Goal: Task Accomplishment & Management: Use online tool/utility

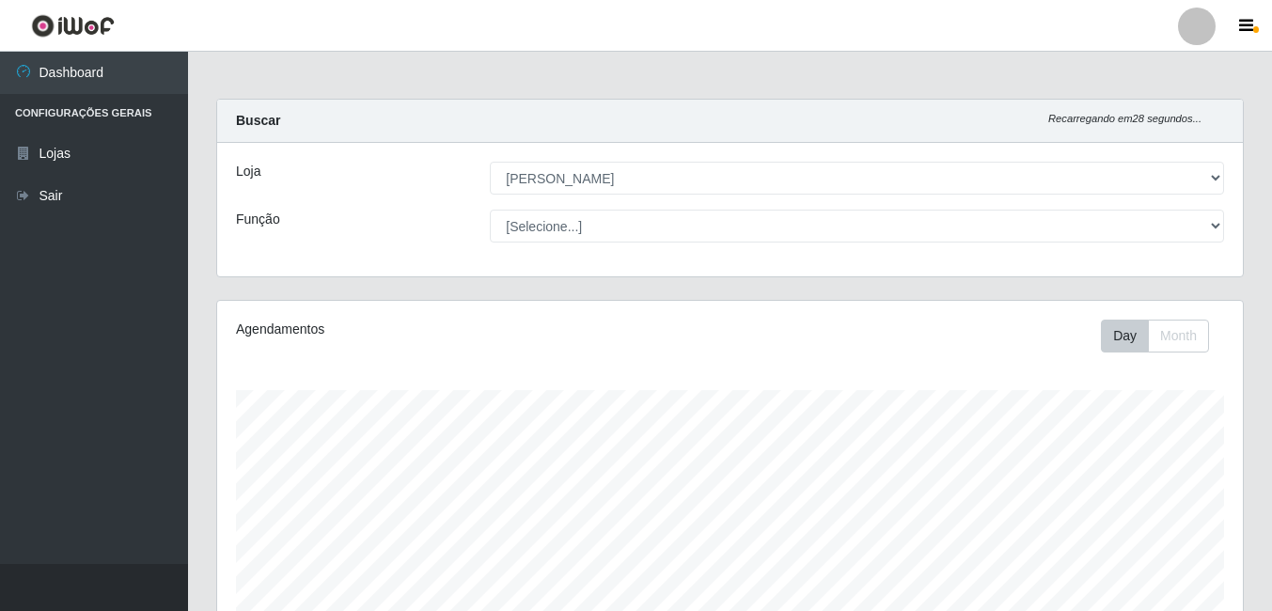
select select "402"
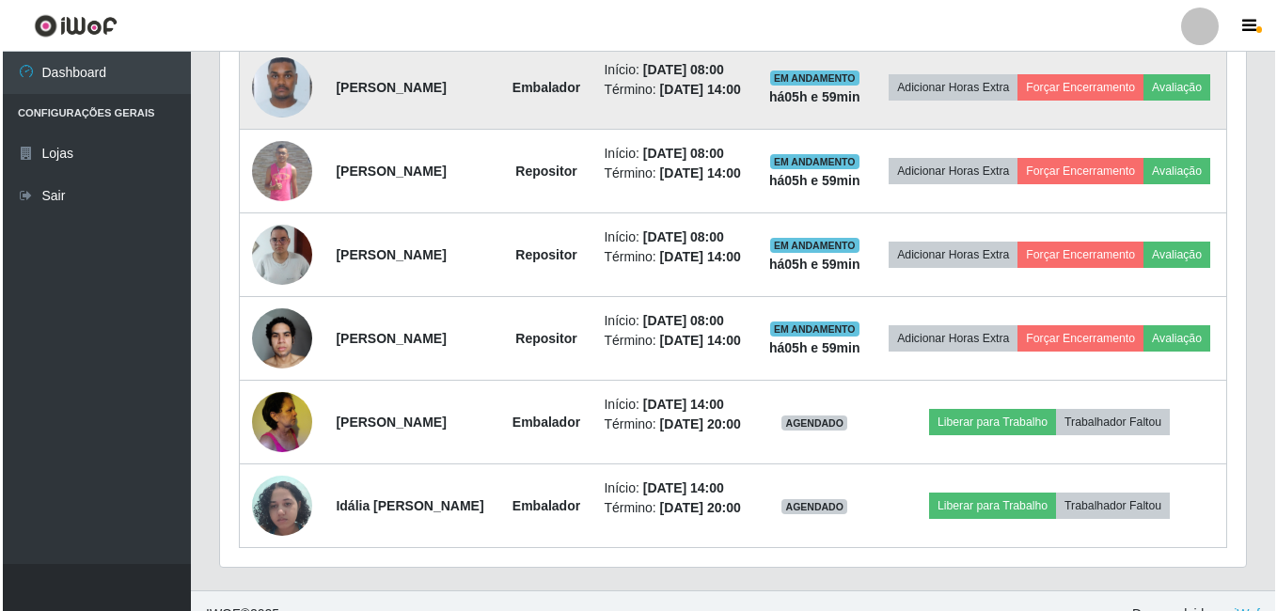
scroll to position [701, 0]
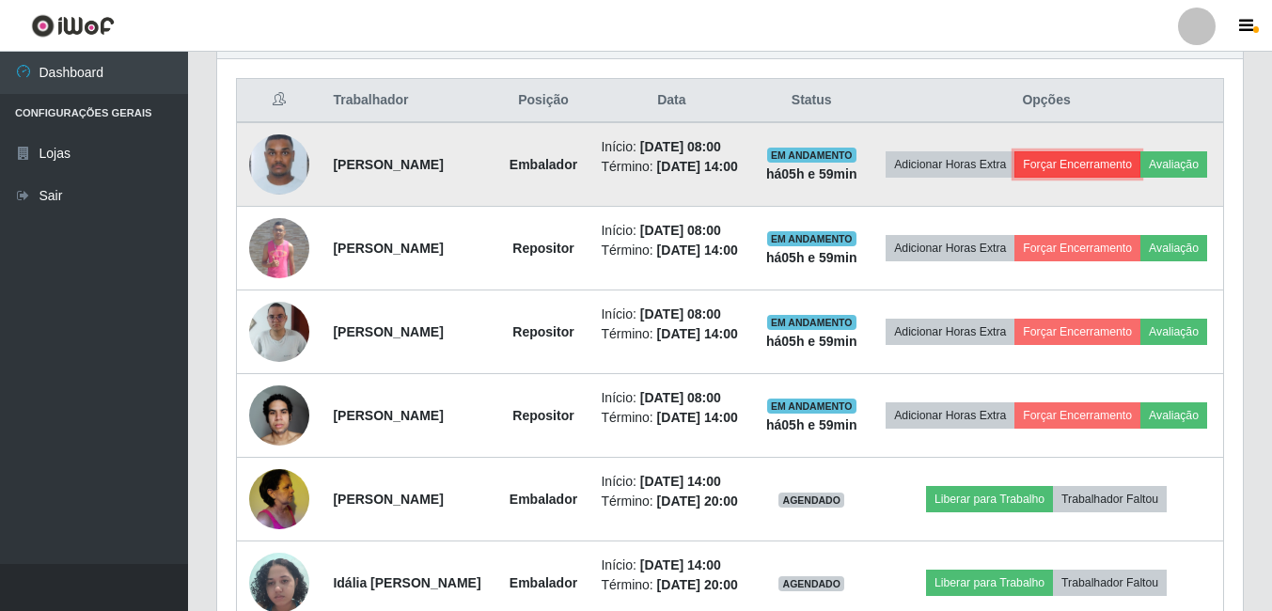
click at [1141, 152] on button "Forçar Encerramento" at bounding box center [1078, 164] width 126 height 26
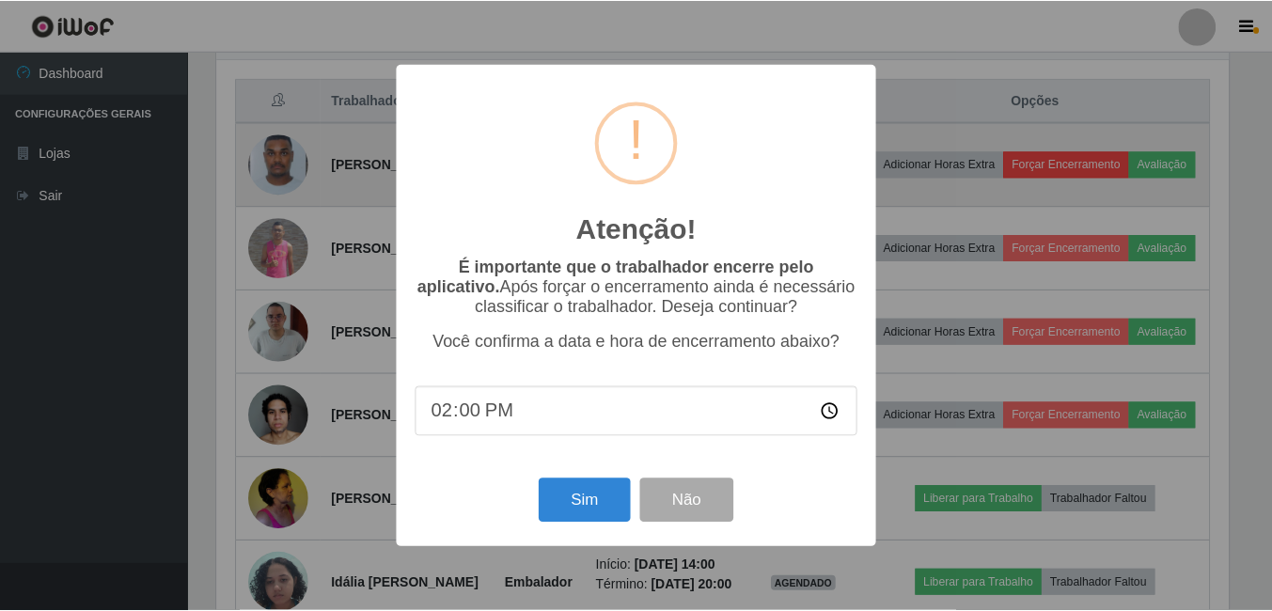
scroll to position [390, 1016]
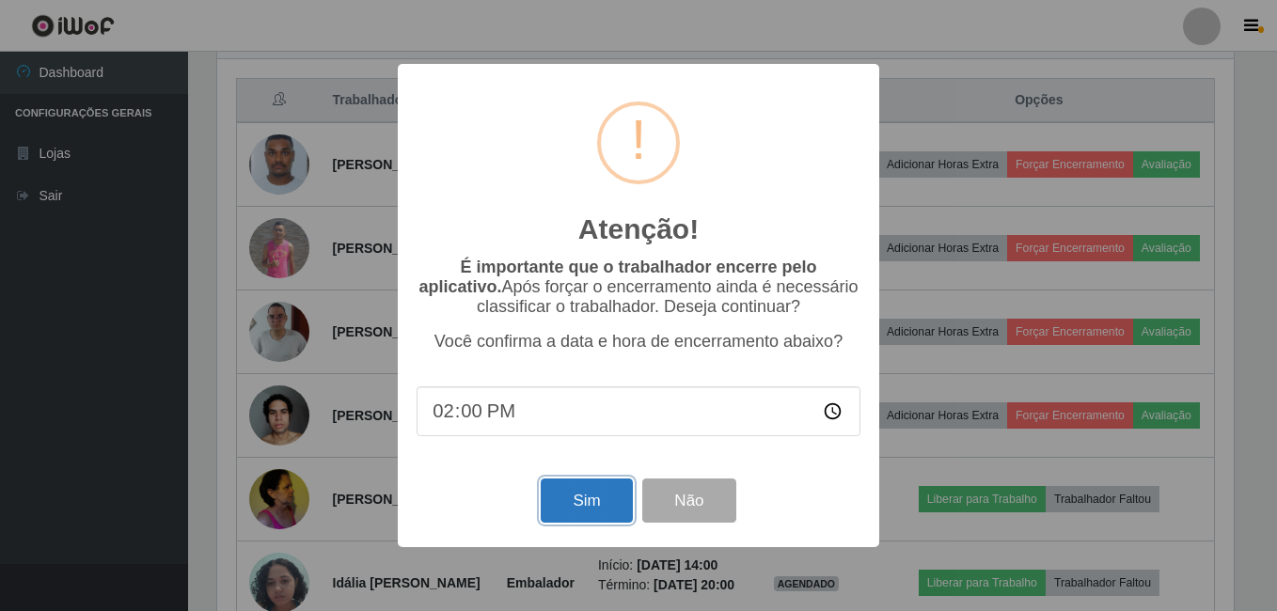
click at [585, 506] on button "Sim" at bounding box center [586, 501] width 91 height 44
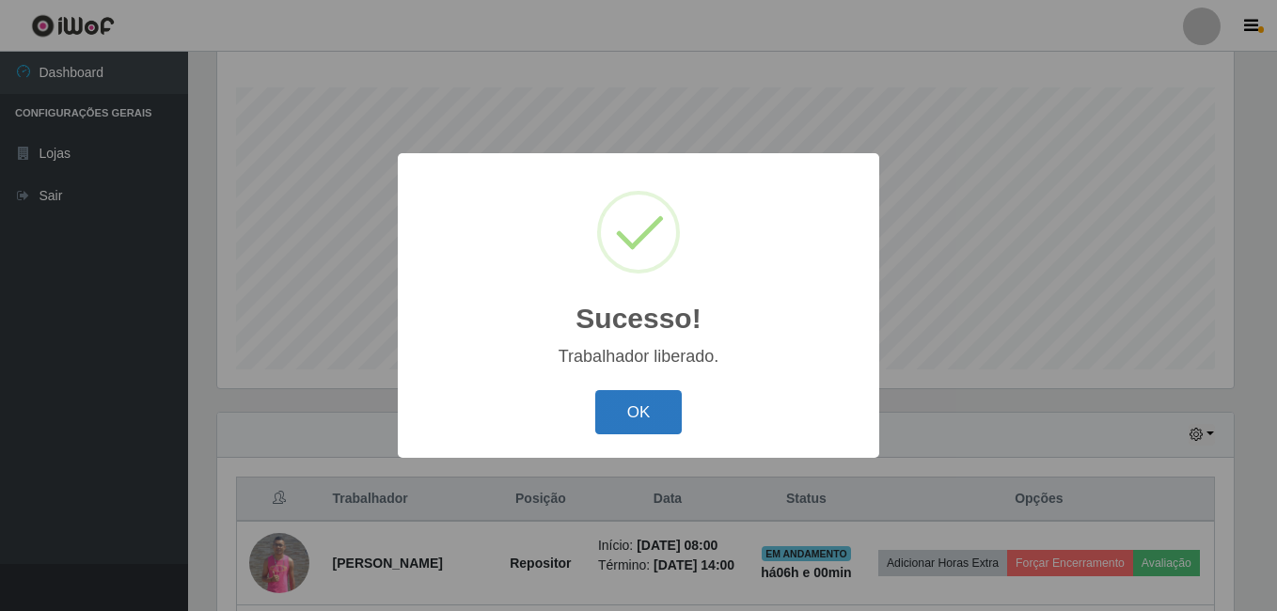
click at [655, 399] on button "OK" at bounding box center [638, 412] width 87 height 44
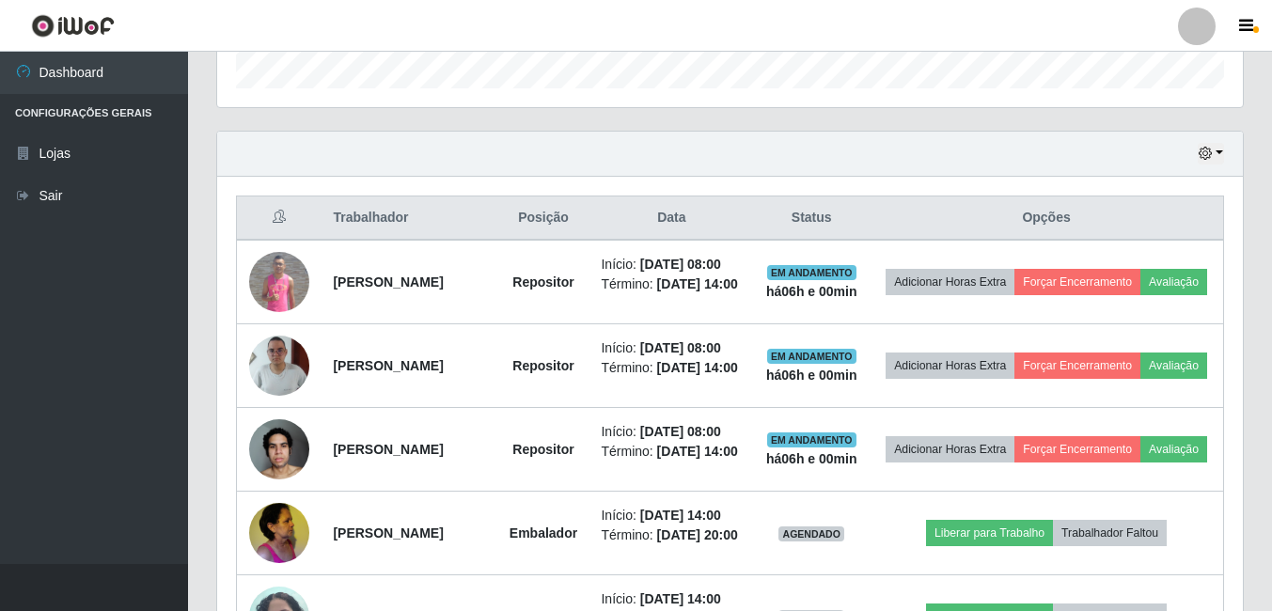
scroll to position [585, 0]
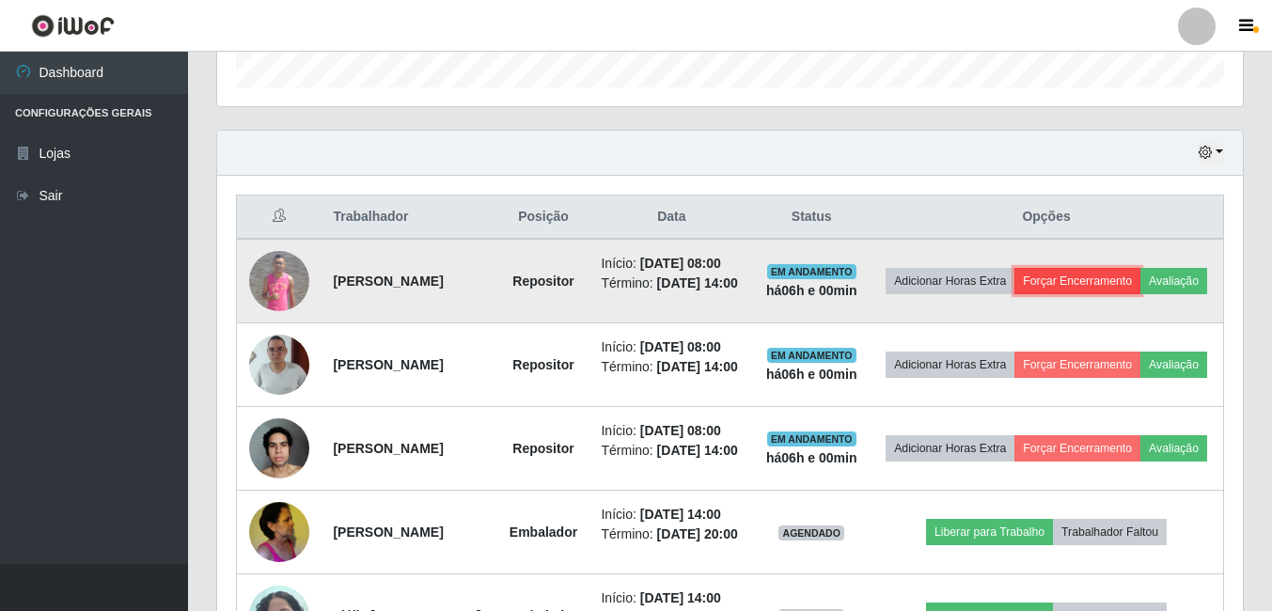
click at [1122, 268] on button "Forçar Encerramento" at bounding box center [1078, 281] width 126 height 26
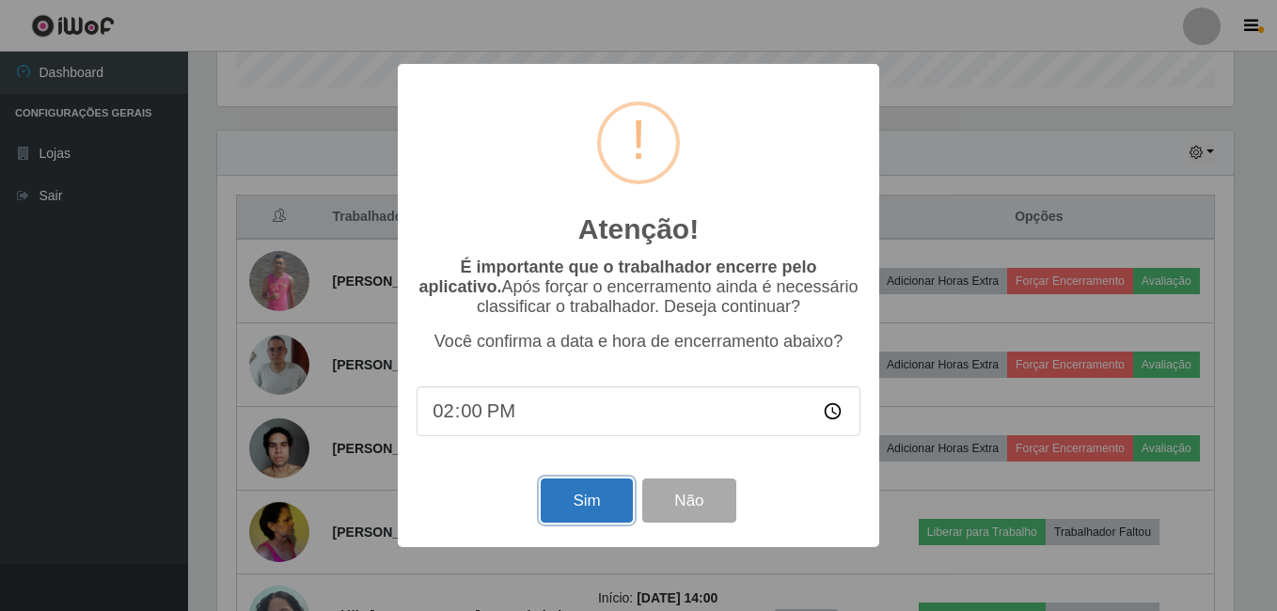
click at [550, 509] on button "Sim" at bounding box center [586, 501] width 91 height 44
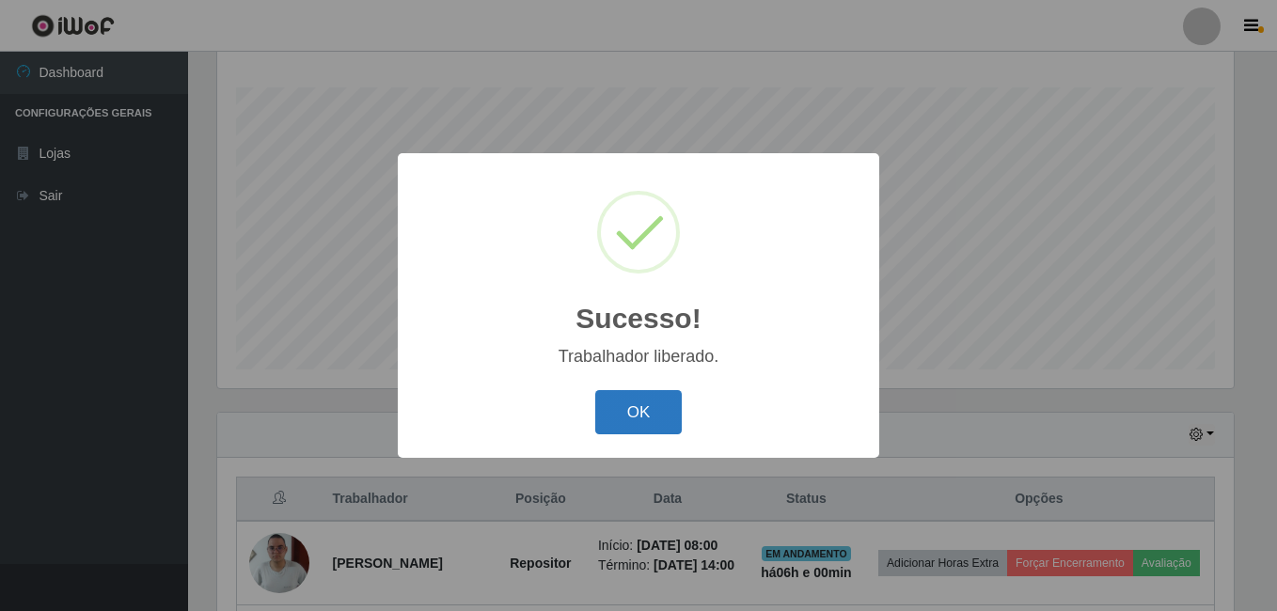
click at [638, 401] on button "OK" at bounding box center [638, 412] width 87 height 44
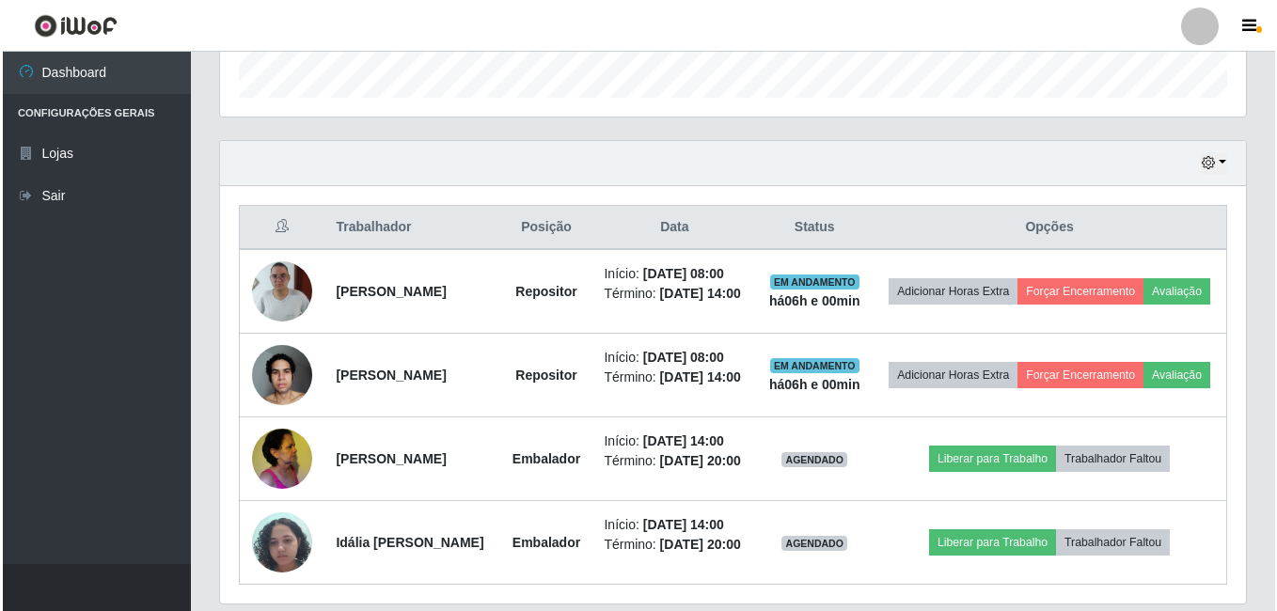
scroll to position [585, 0]
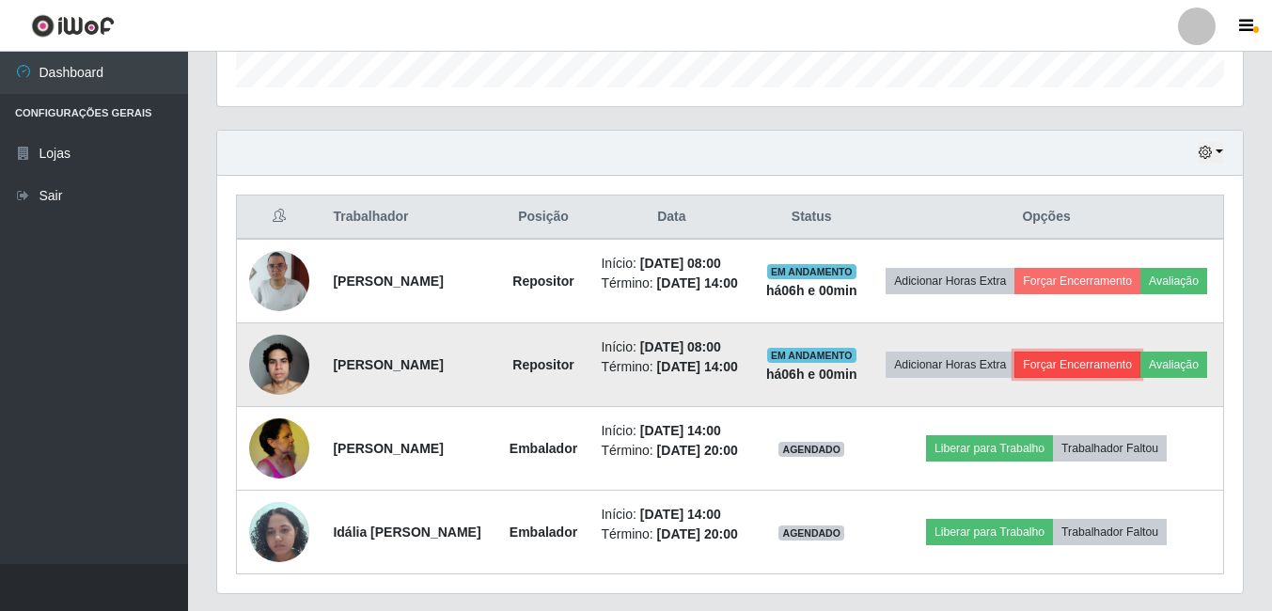
click at [1141, 370] on button "Forçar Encerramento" at bounding box center [1078, 365] width 126 height 26
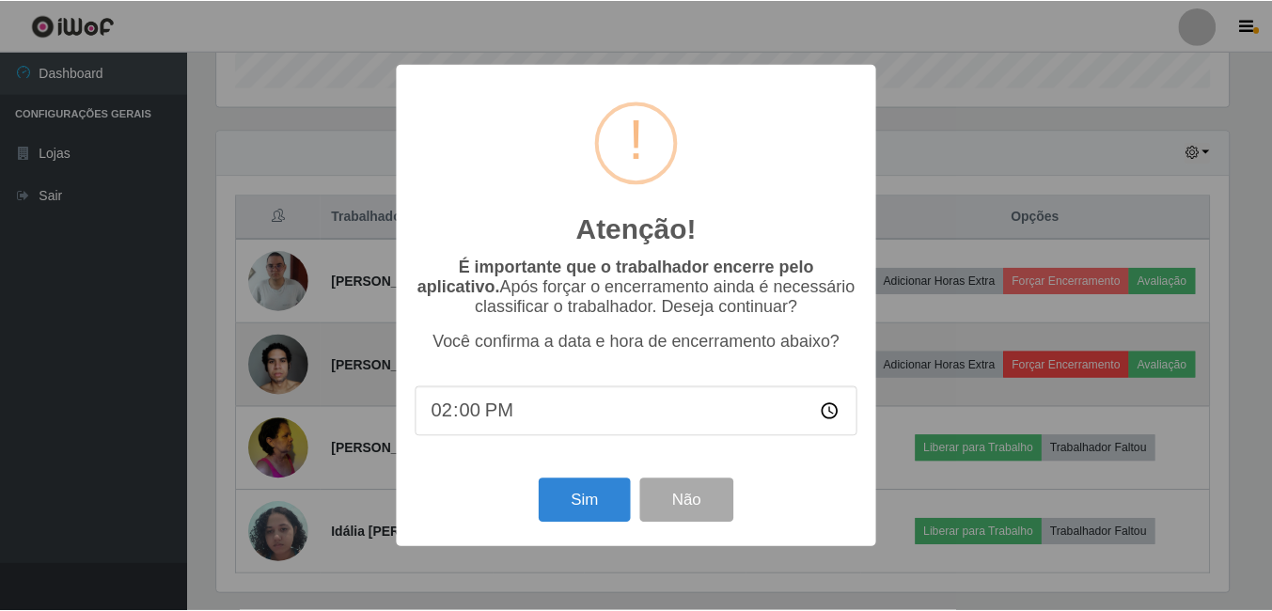
scroll to position [390, 1016]
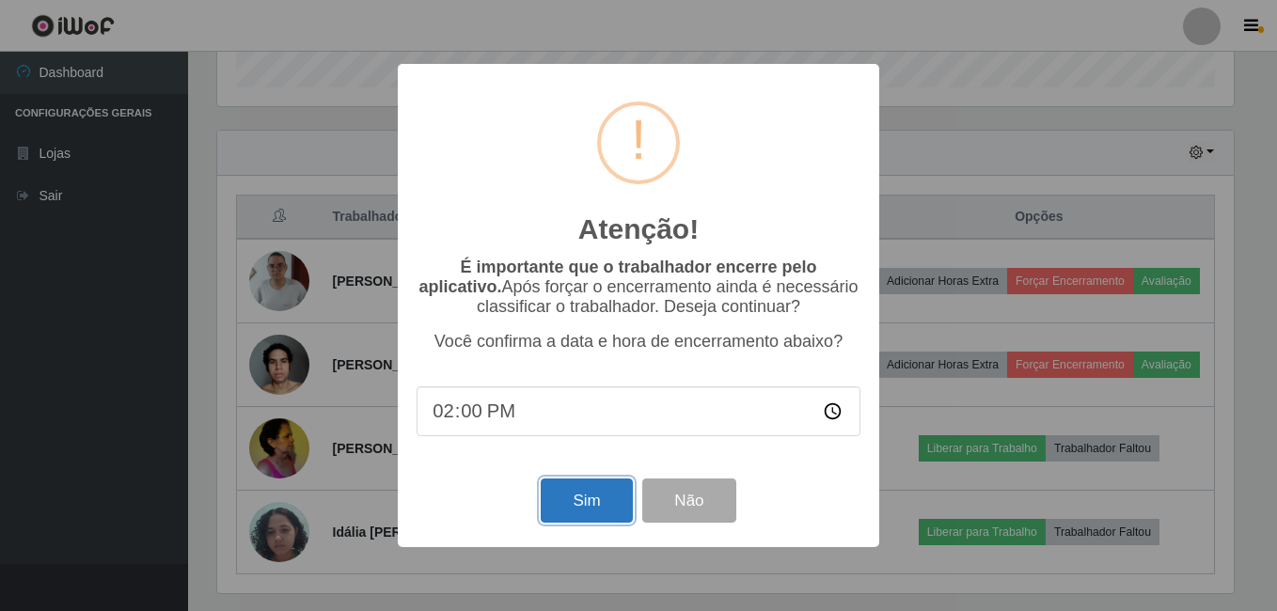
click at [592, 507] on button "Sim" at bounding box center [586, 501] width 91 height 44
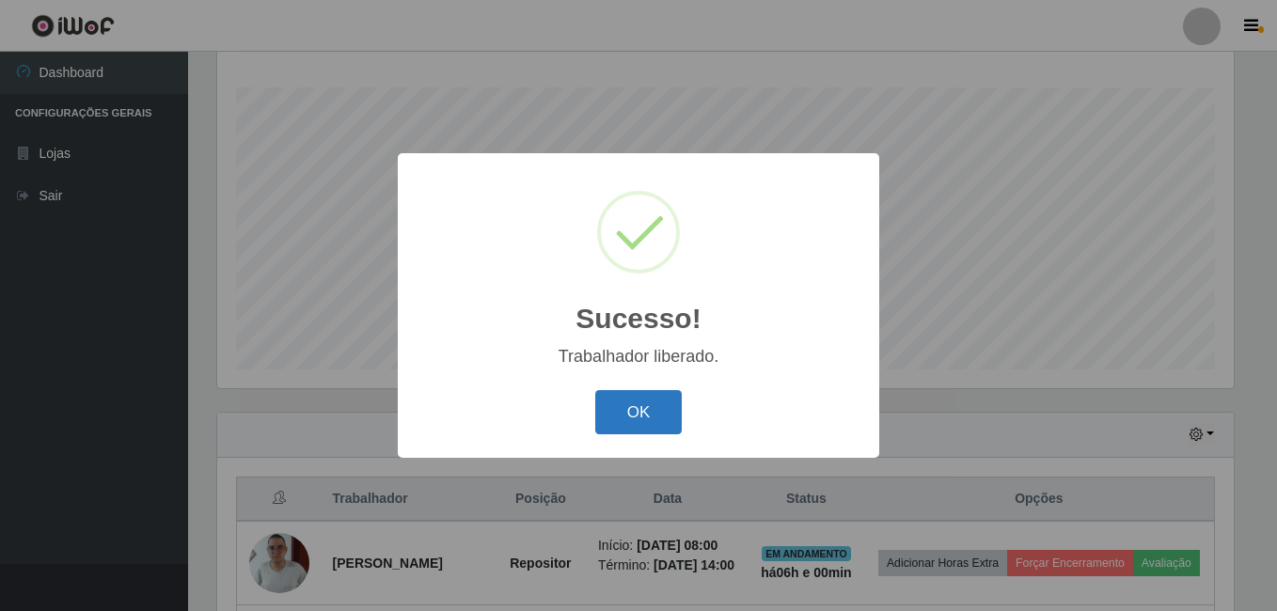
click at [636, 395] on button "OK" at bounding box center [638, 412] width 87 height 44
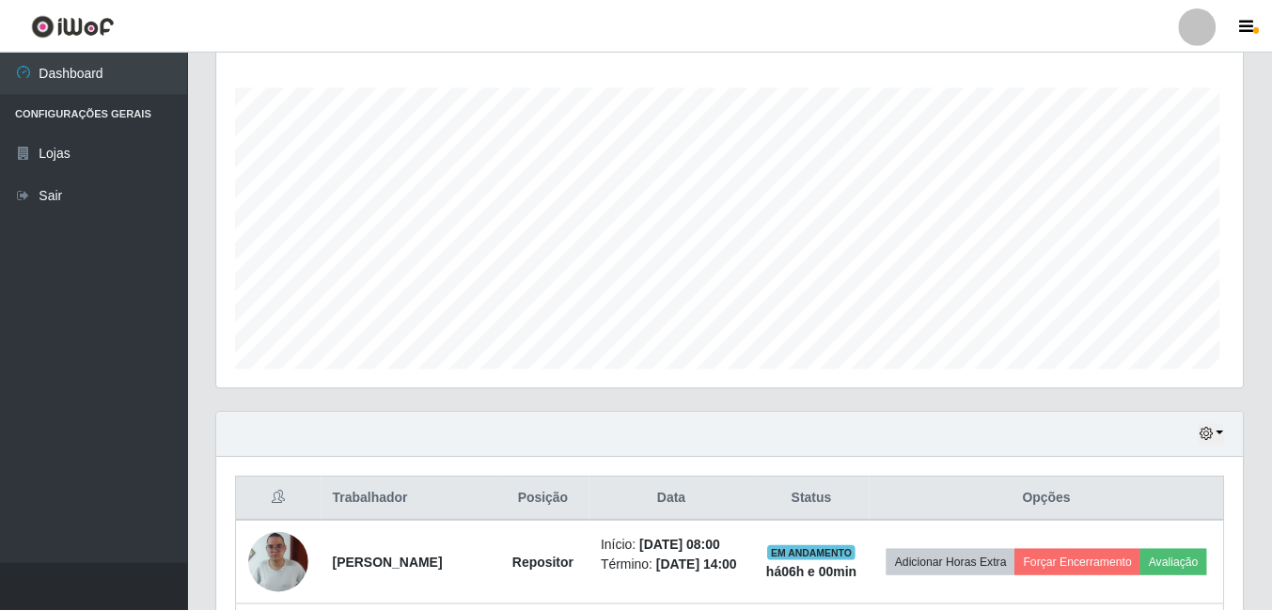
scroll to position [0, 0]
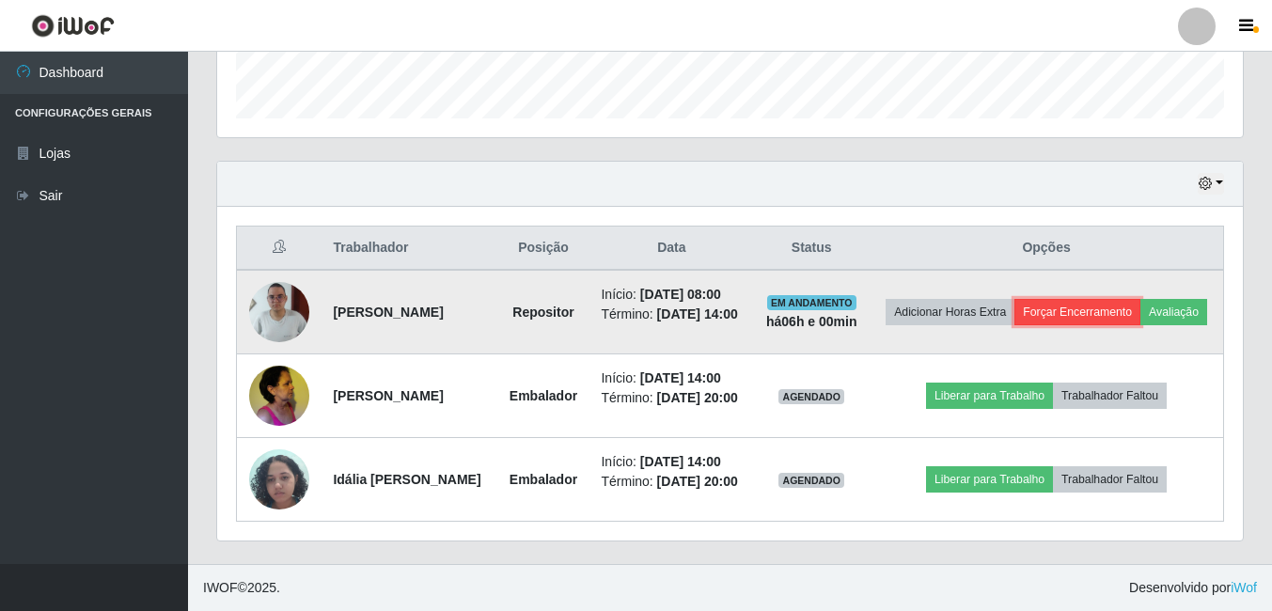
click at [1129, 299] on button "Forçar Encerramento" at bounding box center [1078, 312] width 126 height 26
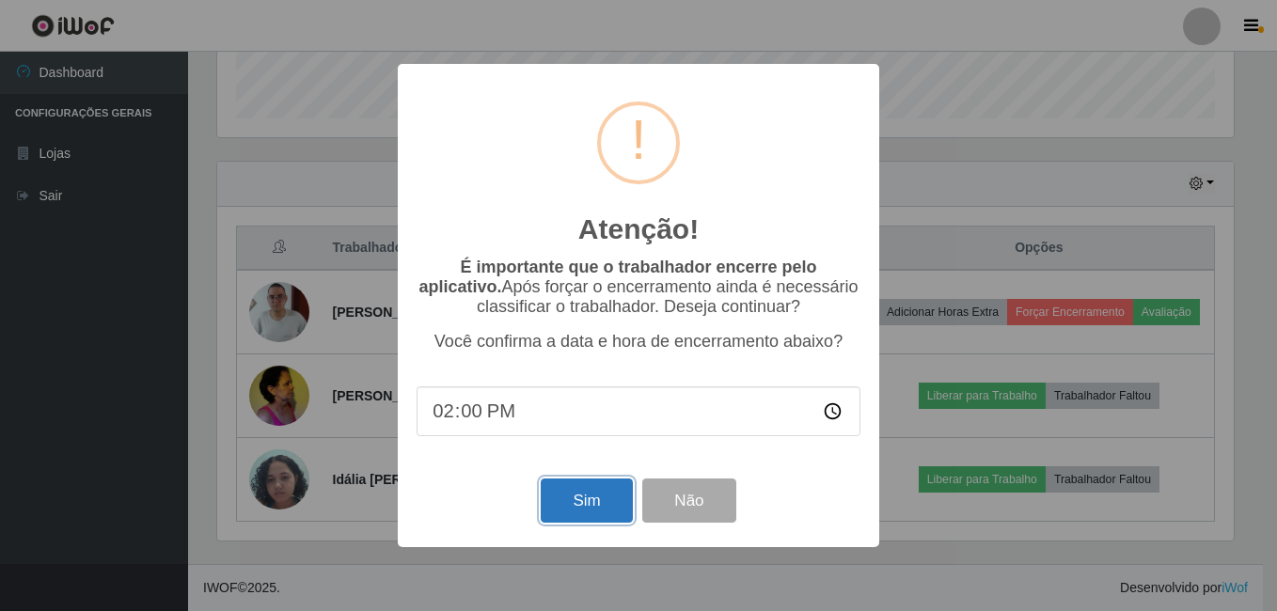
click at [591, 502] on button "Sim" at bounding box center [586, 501] width 91 height 44
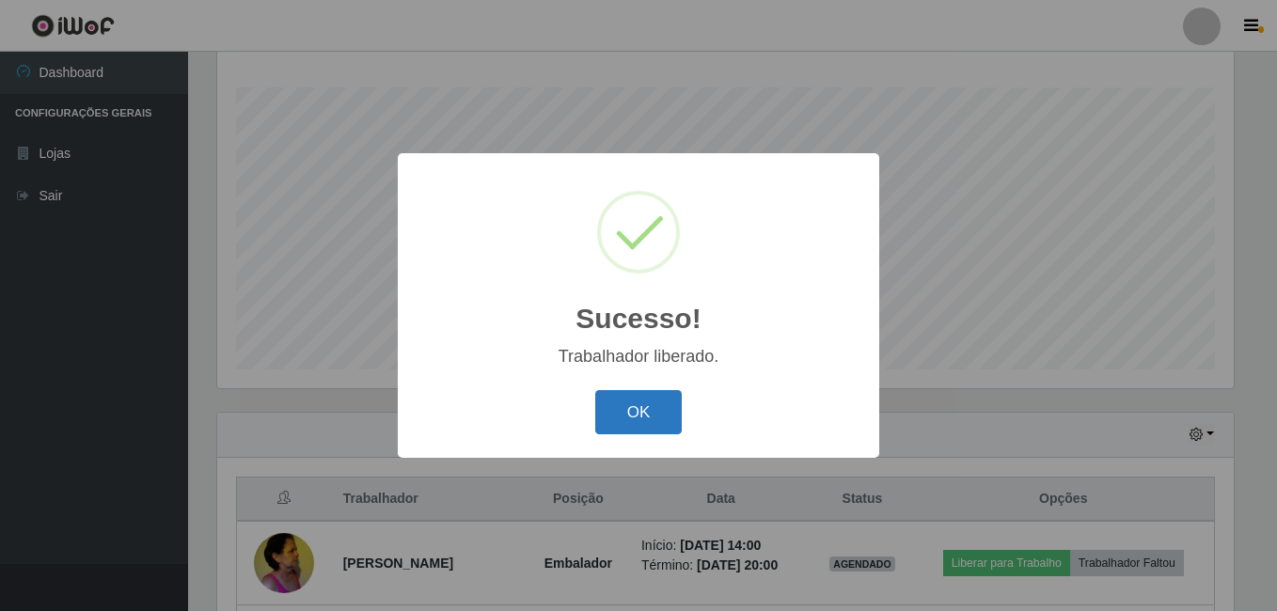
click at [622, 417] on button "OK" at bounding box center [638, 412] width 87 height 44
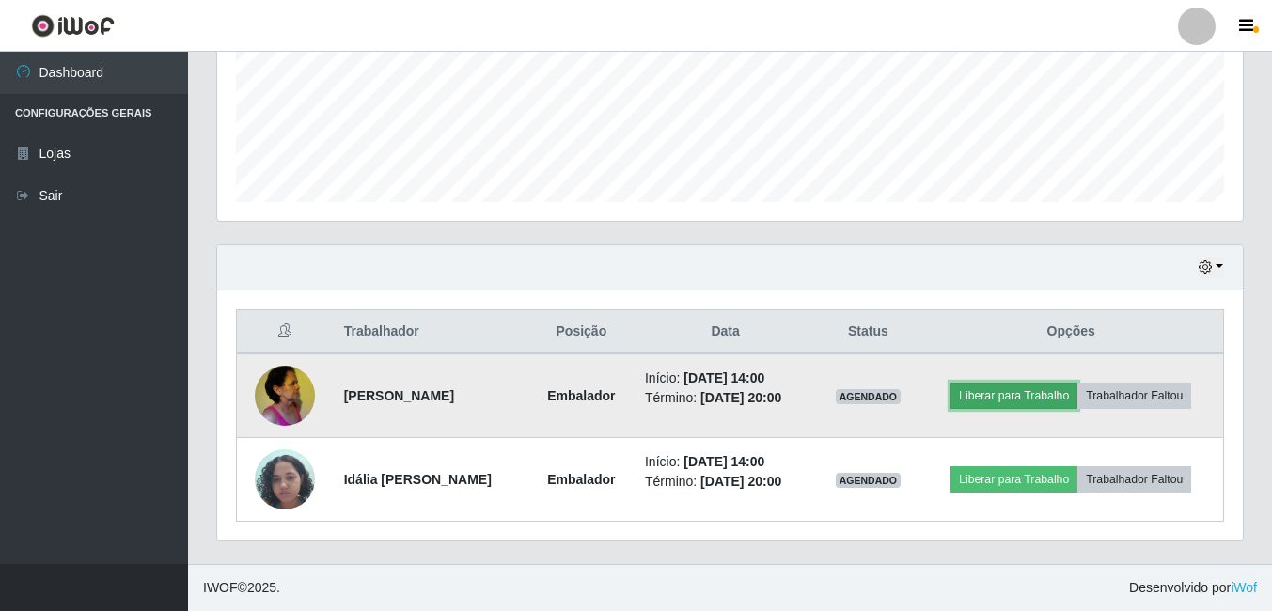
click at [1021, 389] on button "Liberar para Trabalho" at bounding box center [1014, 396] width 127 height 26
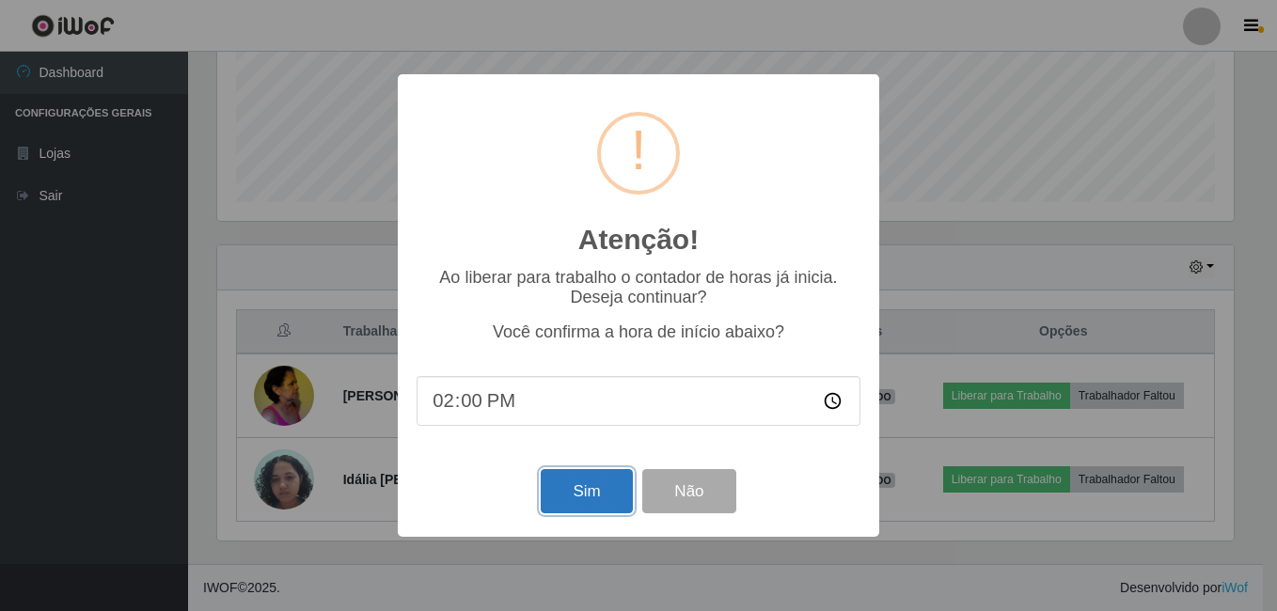
click at [570, 492] on button "Sim" at bounding box center [586, 491] width 91 height 44
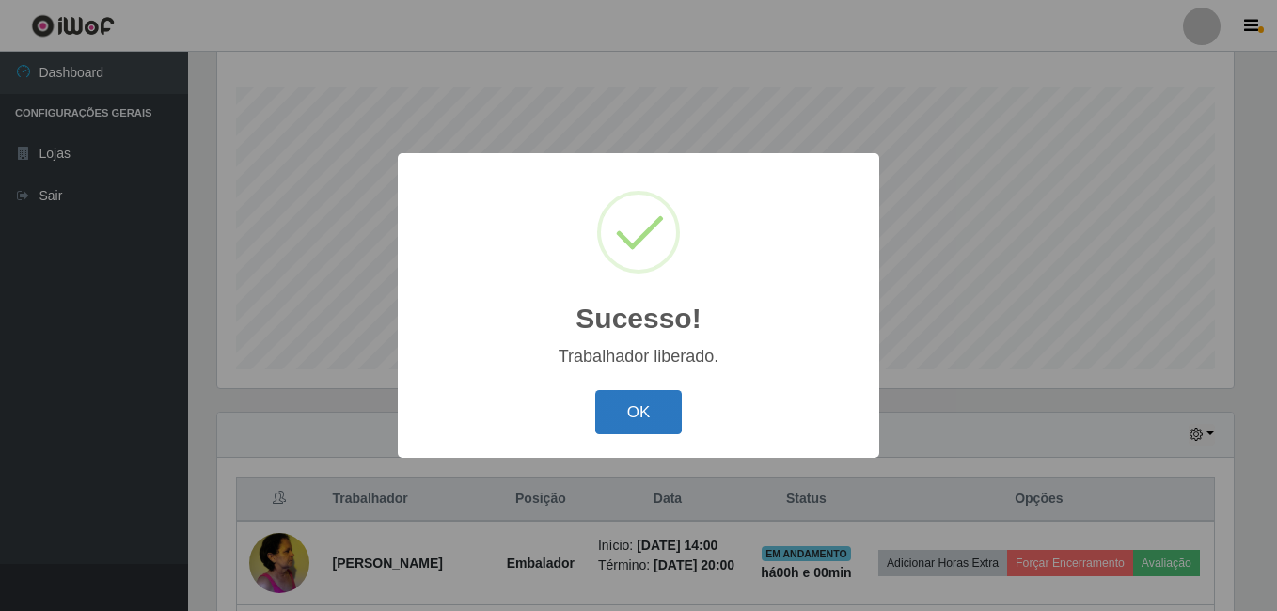
click at [626, 400] on button "OK" at bounding box center [638, 412] width 87 height 44
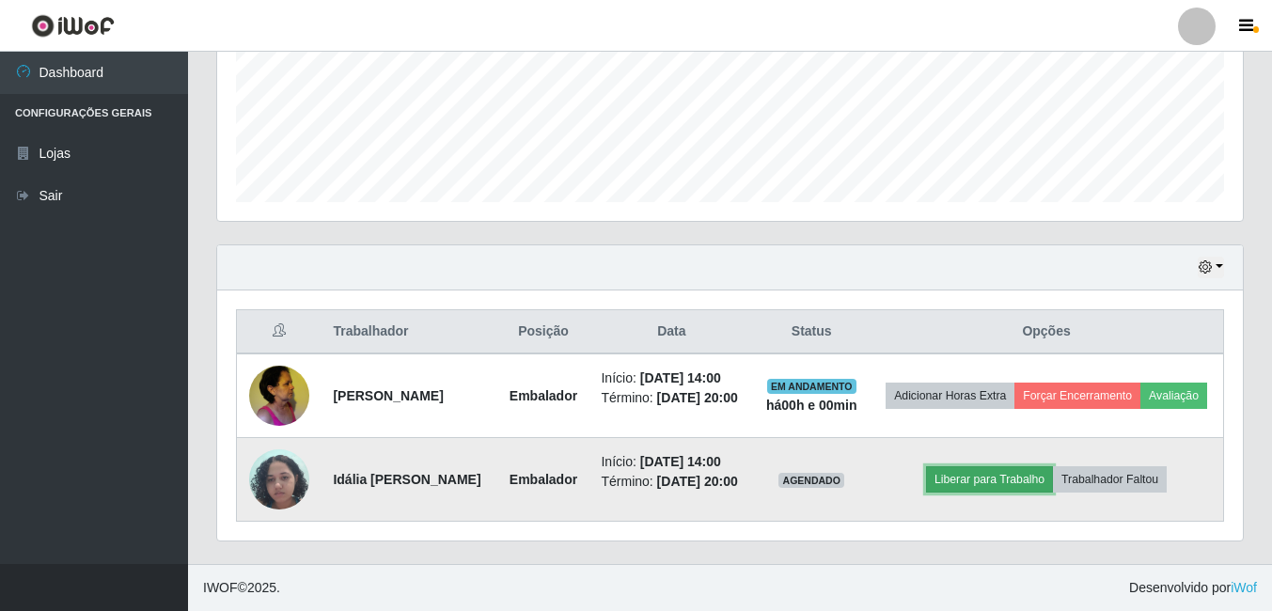
click at [986, 466] on button "Liberar para Trabalho" at bounding box center [989, 479] width 127 height 26
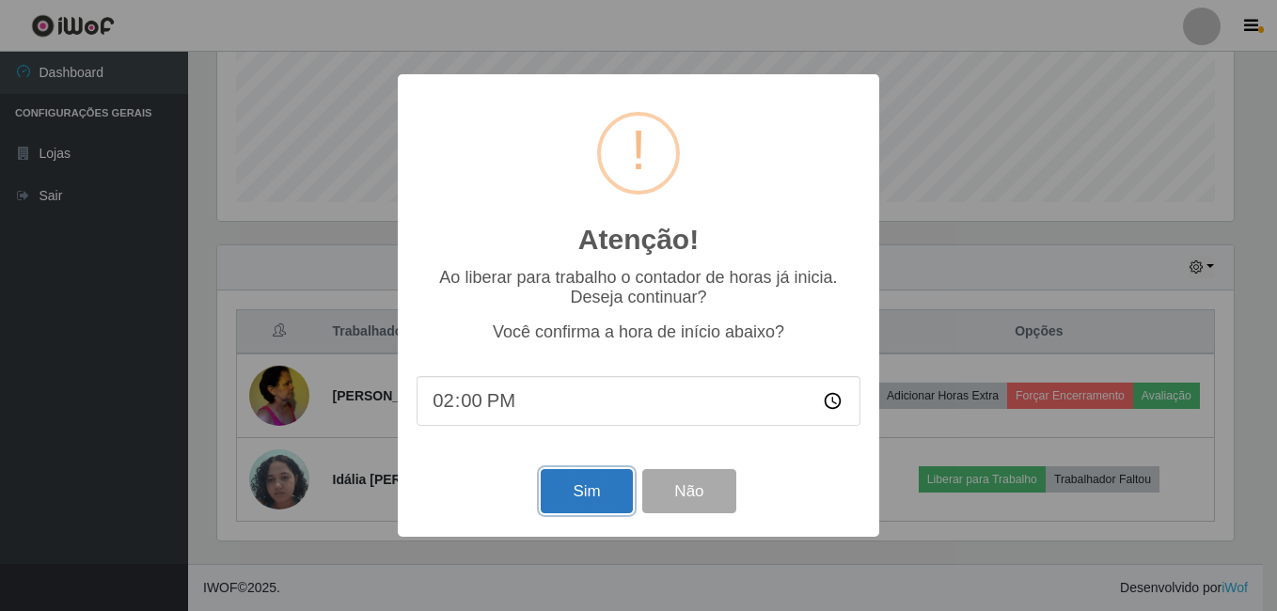
click at [579, 486] on button "Sim" at bounding box center [586, 491] width 91 height 44
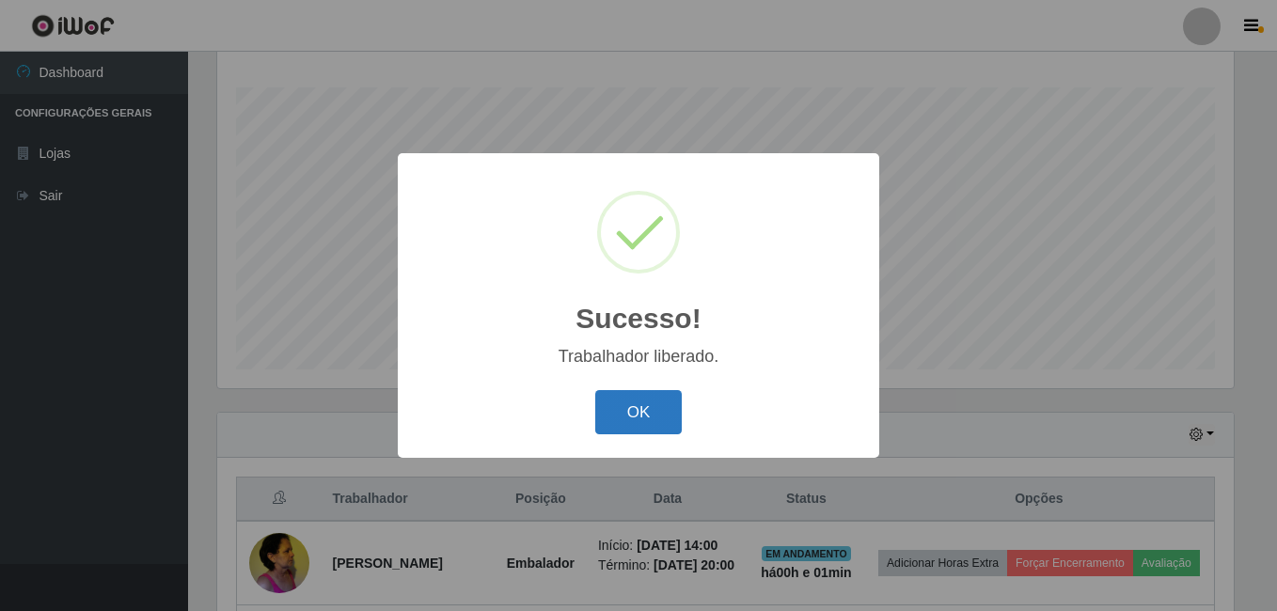
click at [664, 414] on button "OK" at bounding box center [638, 412] width 87 height 44
